Goal: Task Accomplishment & Management: Complete application form

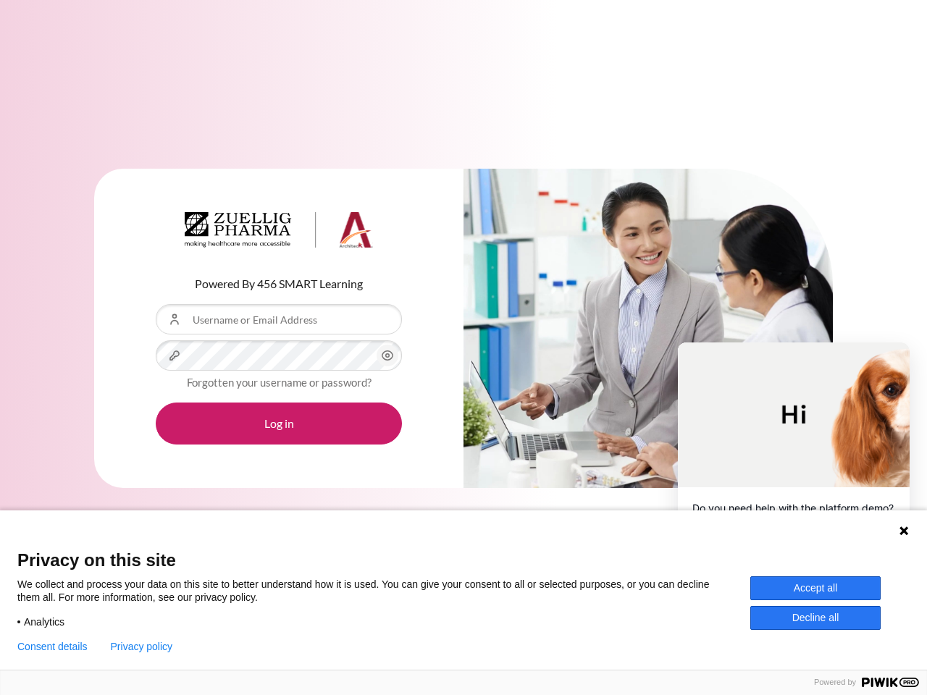
click at [463, 347] on div "Content" at bounding box center [647, 329] width 369 height 320
click at [387, 355] on icon "Content" at bounding box center [387, 355] width 17 height 17
click at [279, 423] on button "Log in" at bounding box center [279, 423] width 246 height 42
click at [903, 531] on icon at bounding box center [903, 530] width 9 height 9
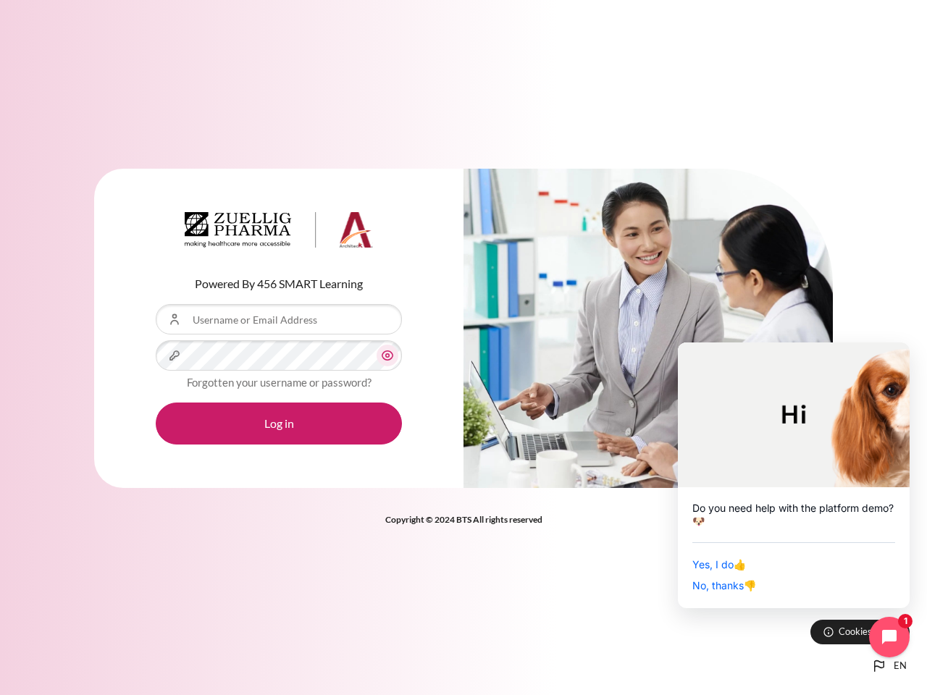
click at [815, 588] on div "Yes, I do 👍 No, thanks 👎" at bounding box center [793, 567] width 203 height 51
click at [815, 617] on div "Powered By 456 SMART Learning Username or Email Address Password Forgotten your…" at bounding box center [463, 347] width 927 height 695
click at [52, 646] on div "Powered By 456 SMART Learning Username or Email Address Password Forgotten your…" at bounding box center [463, 347] width 927 height 695
